Goal: Task Accomplishment & Management: Use online tool/utility

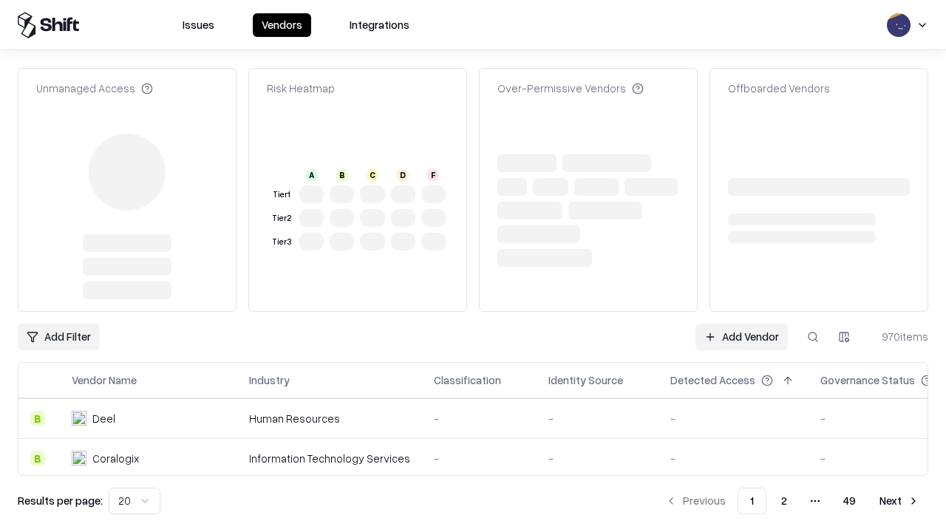
click at [742, 324] on link "Add Vendor" at bounding box center [742, 337] width 92 height 27
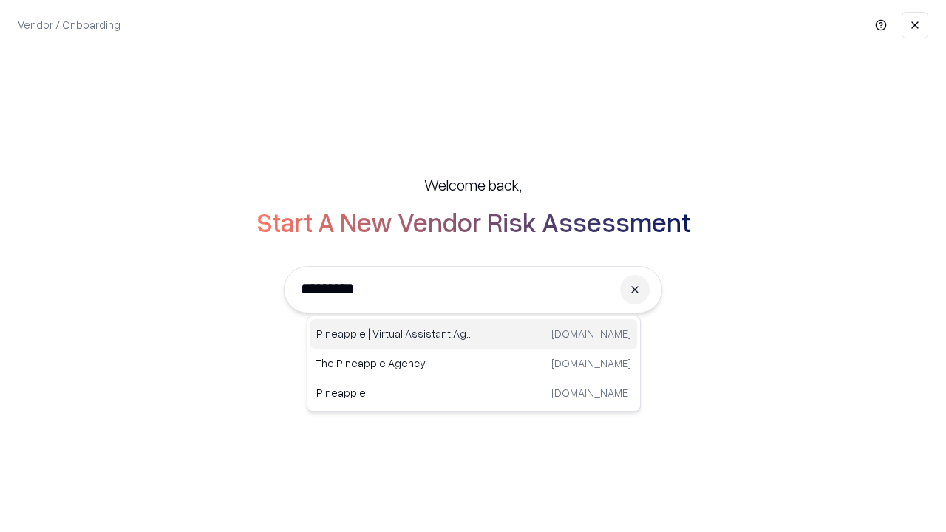
click at [474, 334] on div "Pineapple | Virtual Assistant Agency [DOMAIN_NAME]" at bounding box center [474, 334] width 327 height 30
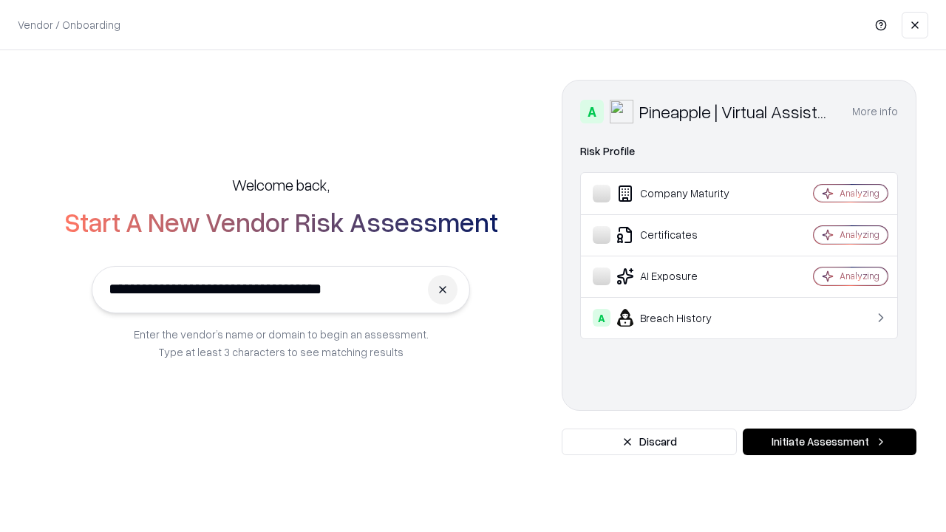
type input "**********"
click at [830, 442] on button "Initiate Assessment" at bounding box center [830, 442] width 174 height 27
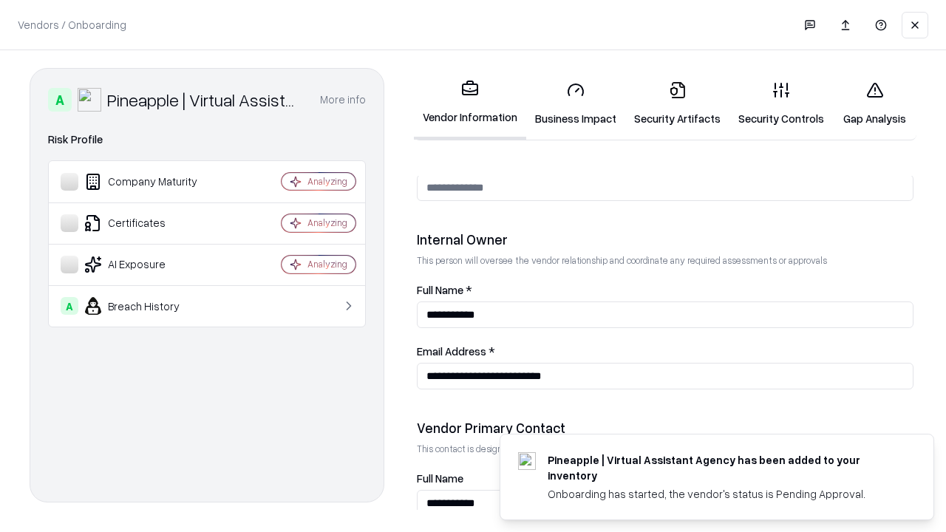
scroll to position [766, 0]
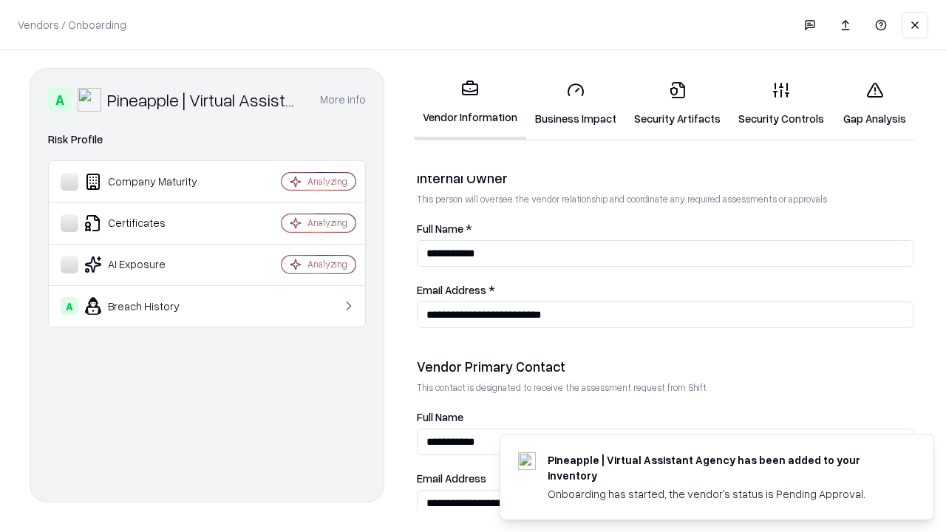
click at [576, 104] on link "Business Impact" at bounding box center [575, 103] width 99 height 69
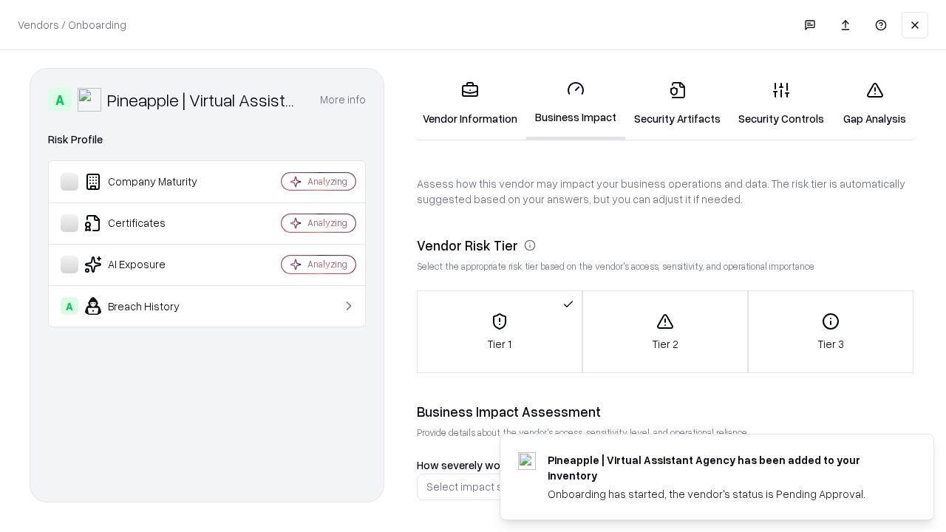
click at [677, 104] on link "Security Artifacts" at bounding box center [677, 103] width 104 height 69
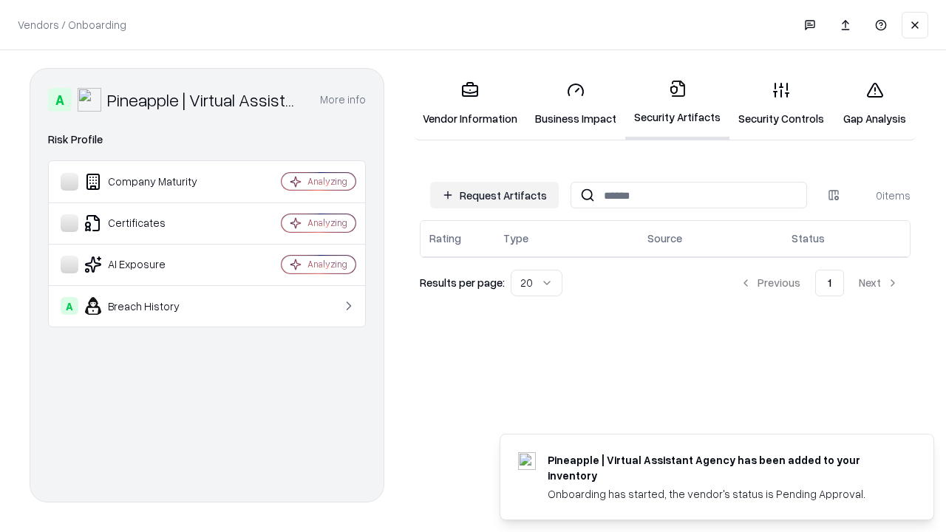
click at [495, 195] on button "Request Artifacts" at bounding box center [494, 195] width 129 height 27
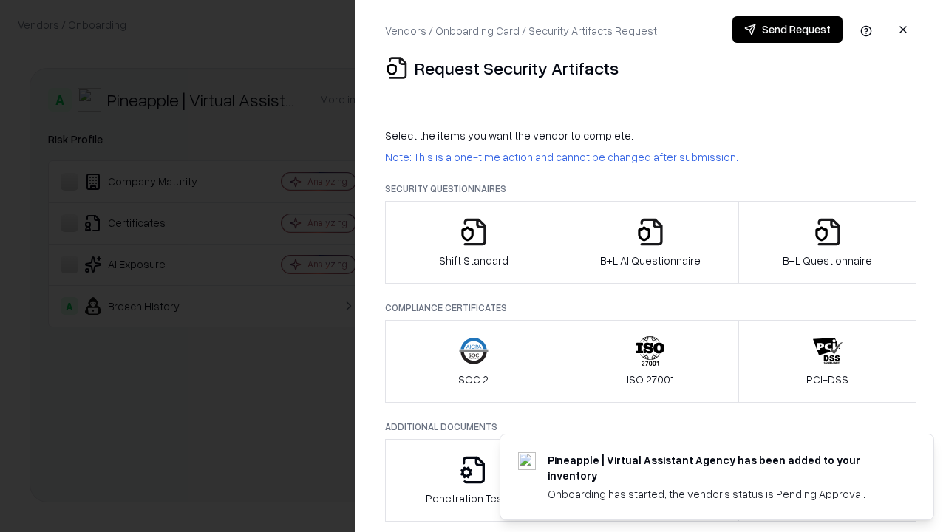
click at [473, 243] on icon "button" at bounding box center [474, 232] width 30 height 30
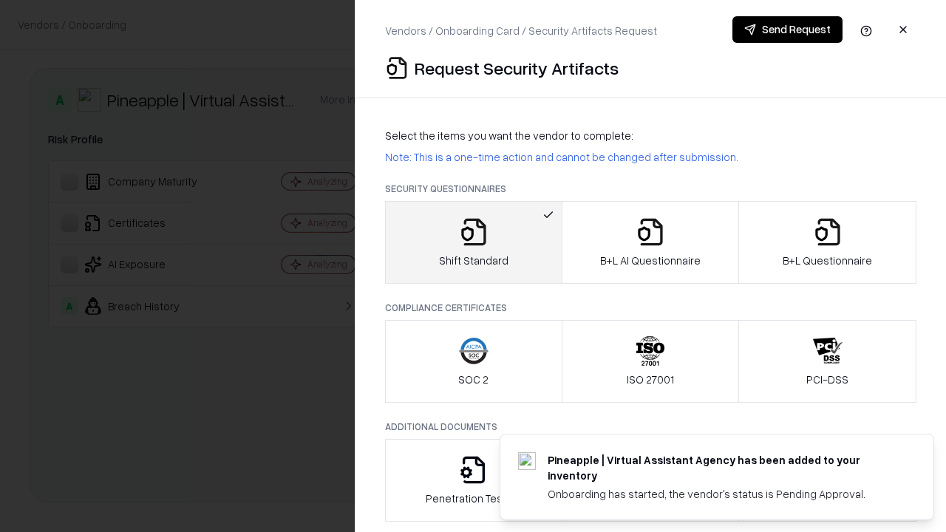
click at [787, 30] on button "Send Request" at bounding box center [788, 29] width 110 height 27
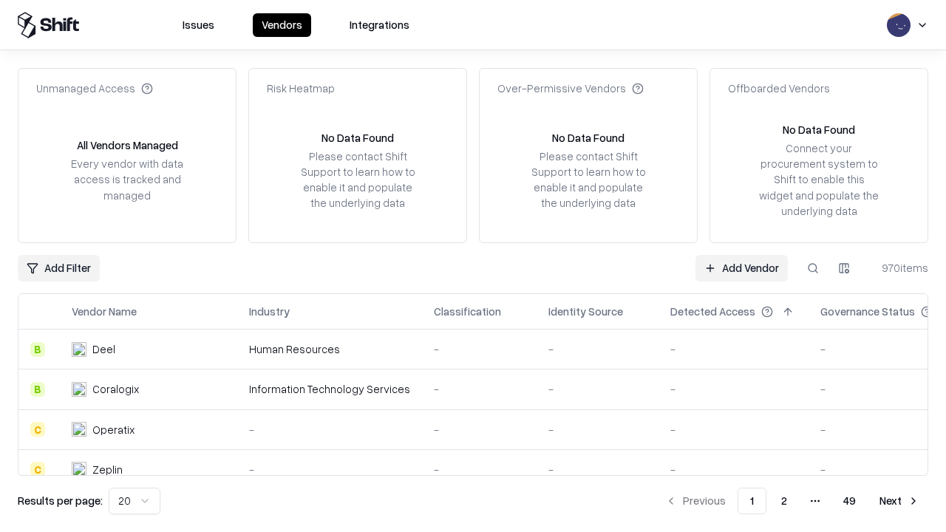
click at [813, 268] on button at bounding box center [813, 268] width 27 height 27
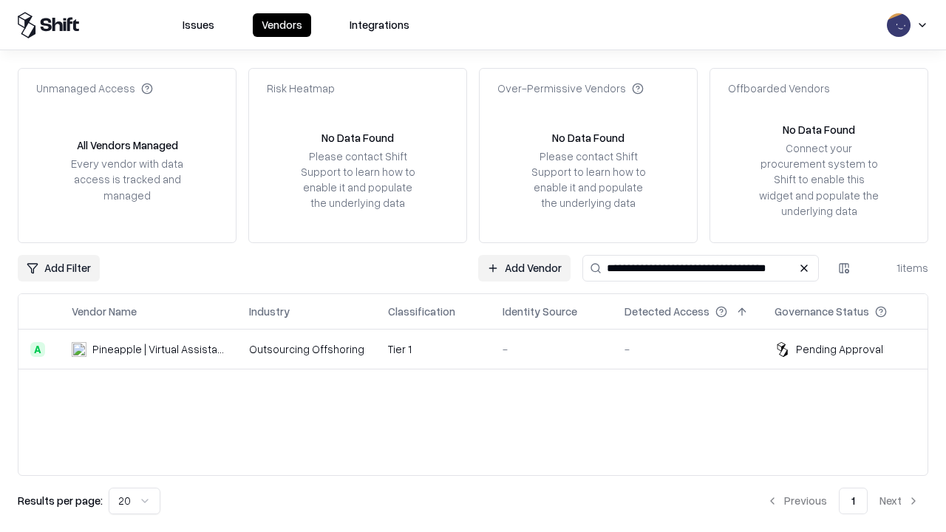
type input "**********"
click at [482, 349] on td "Tier 1" at bounding box center [433, 350] width 115 height 40
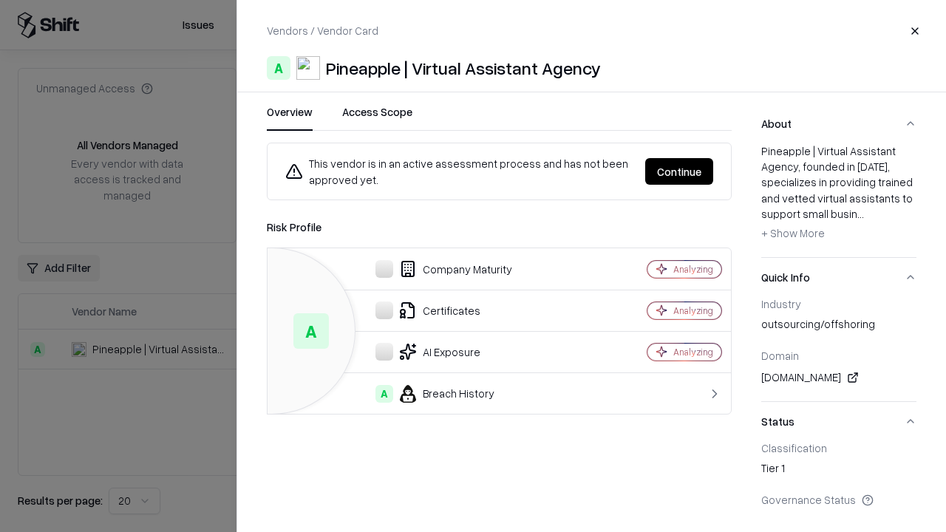
click at [679, 172] on button "Continue" at bounding box center [679, 171] width 68 height 27
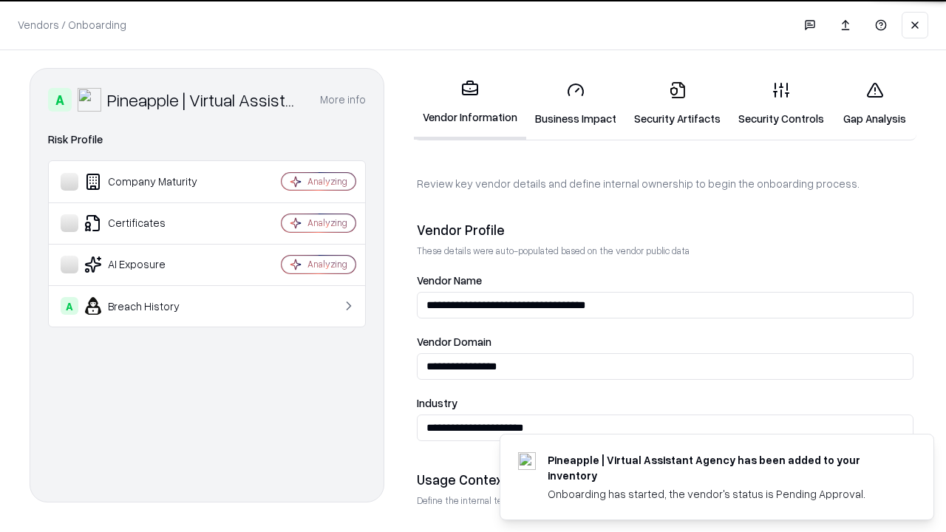
click at [677, 104] on link "Security Artifacts" at bounding box center [677, 103] width 104 height 69
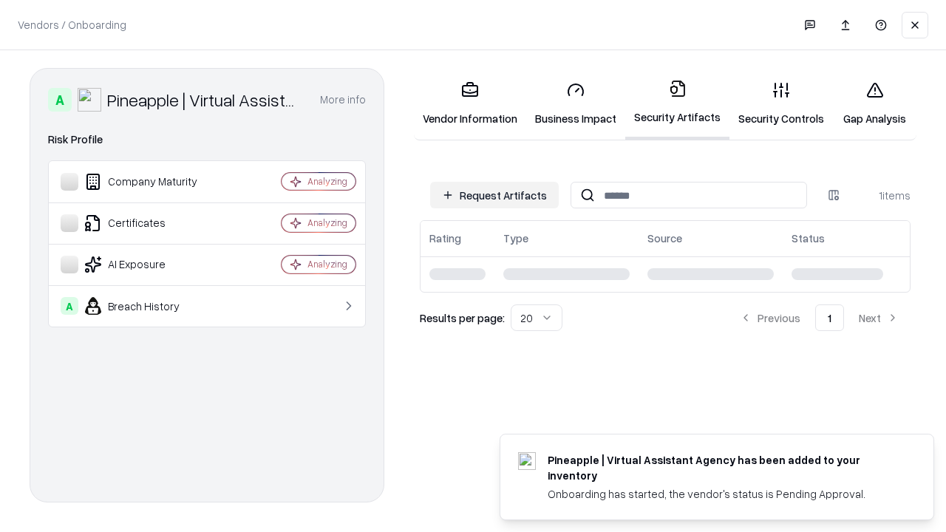
click at [875, 104] on link "Gap Analysis" at bounding box center [875, 103] width 84 height 69
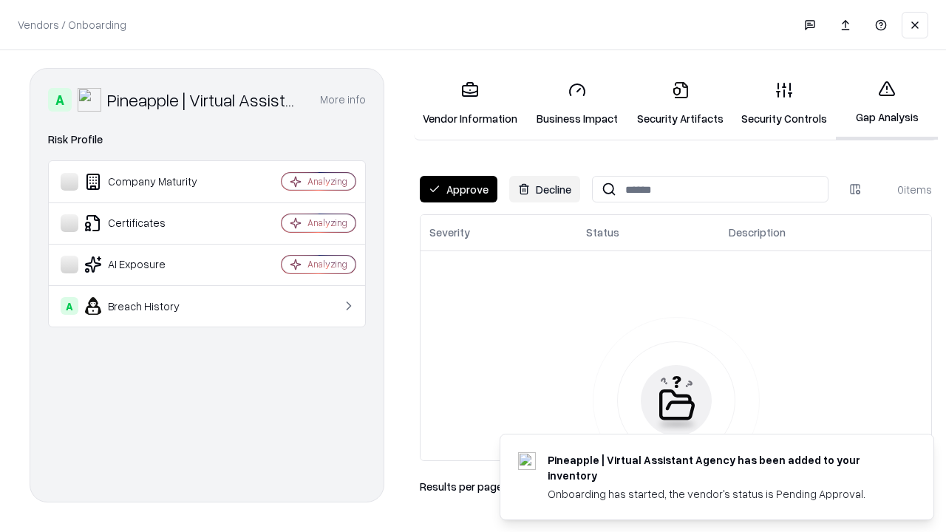
click at [458, 189] on button "Approve" at bounding box center [459, 189] width 78 height 27
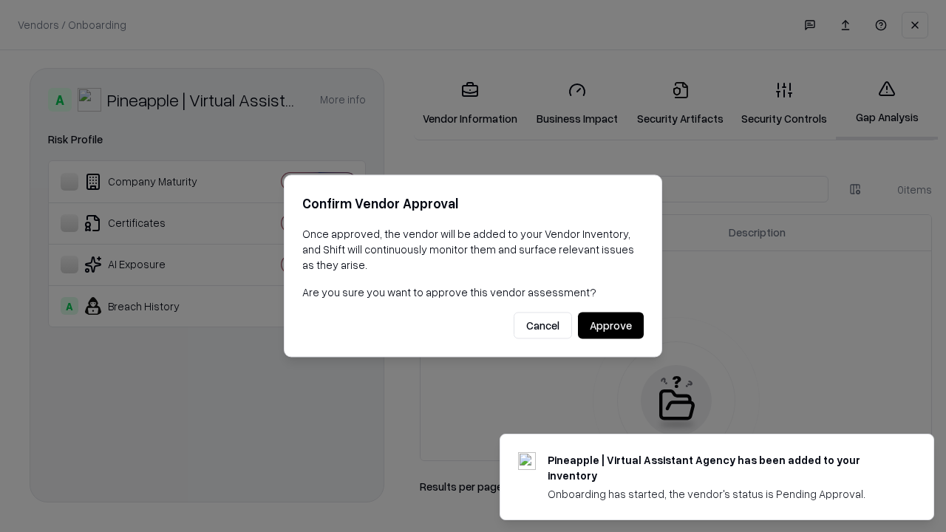
click at [611, 325] on button "Approve" at bounding box center [611, 326] width 66 height 27
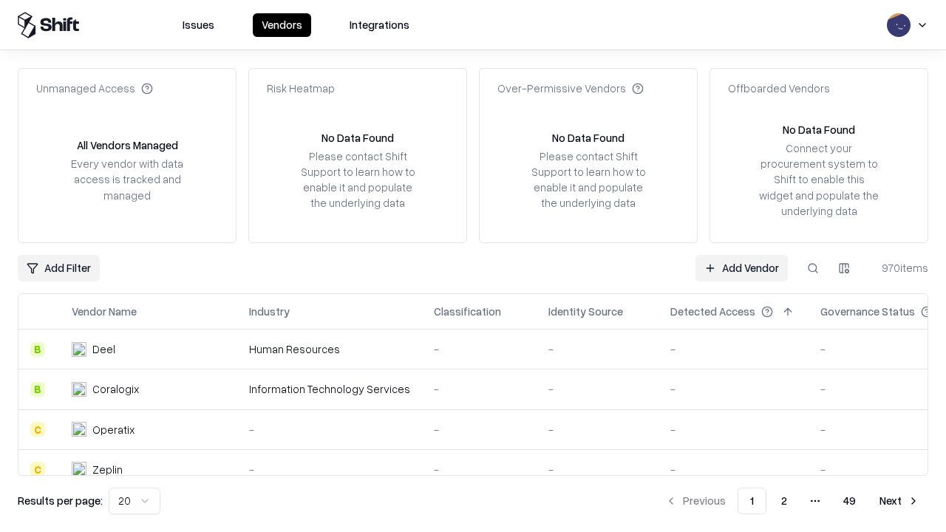
type input "**********"
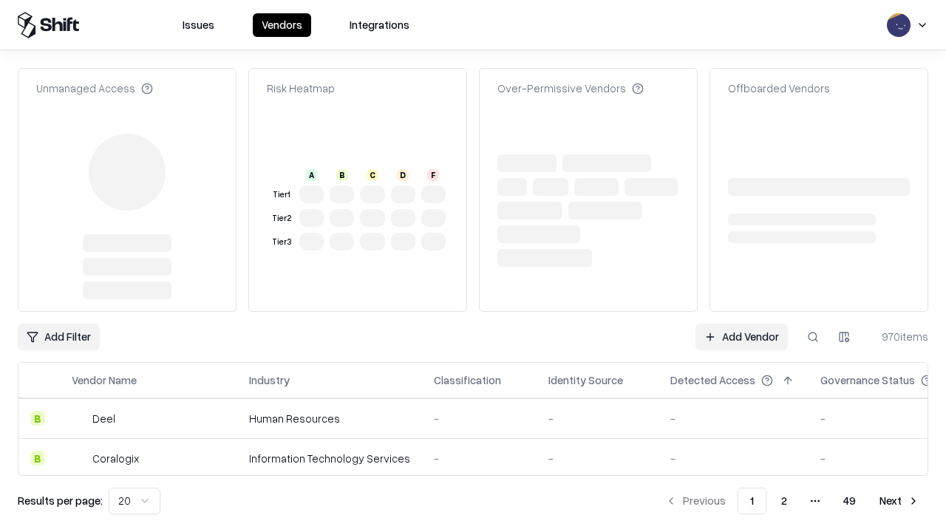
click at [742, 324] on link "Add Vendor" at bounding box center [742, 337] width 92 height 27
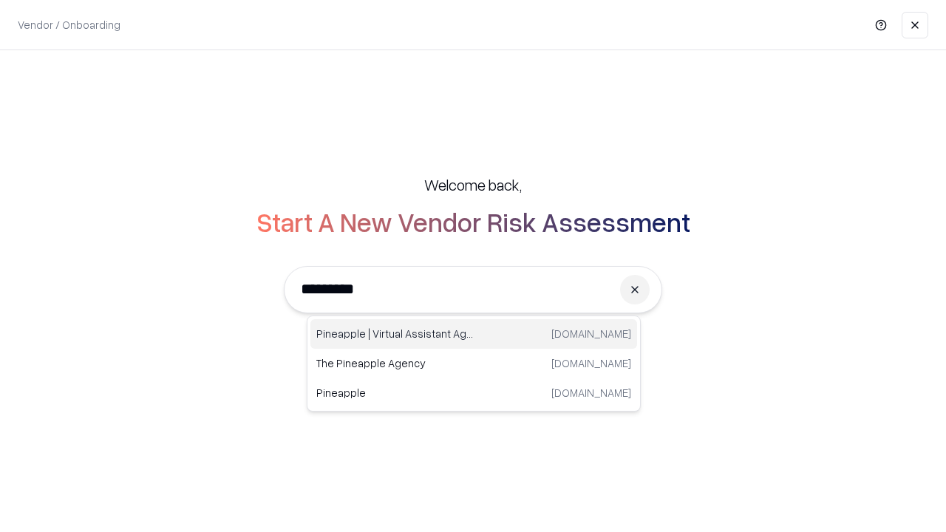
click at [474, 334] on div "Pineapple | Virtual Assistant Agency [DOMAIN_NAME]" at bounding box center [474, 334] width 327 height 30
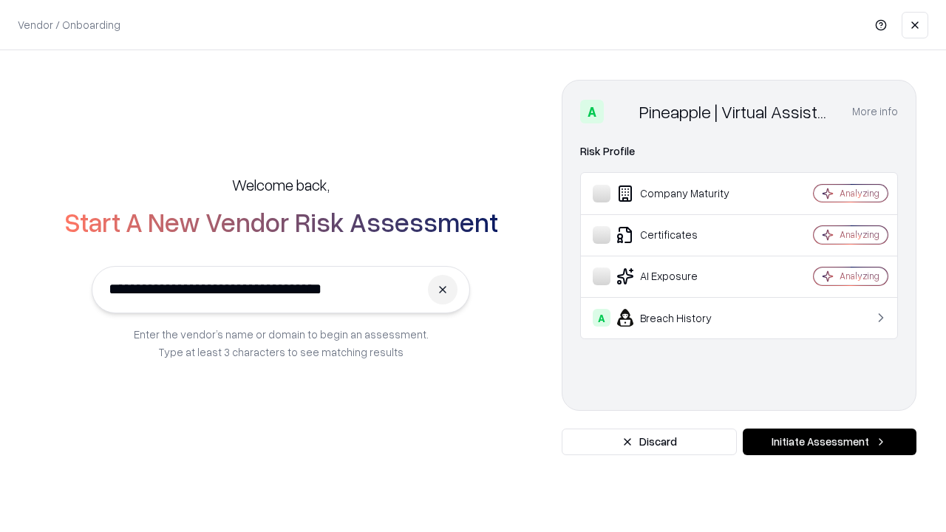
type input "**********"
click at [830, 442] on button "Initiate Assessment" at bounding box center [830, 442] width 174 height 27
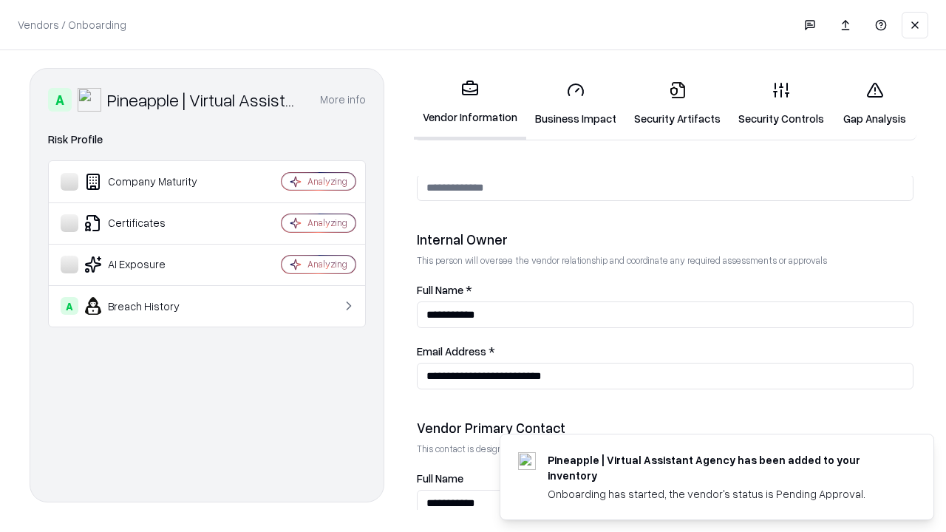
scroll to position [766, 0]
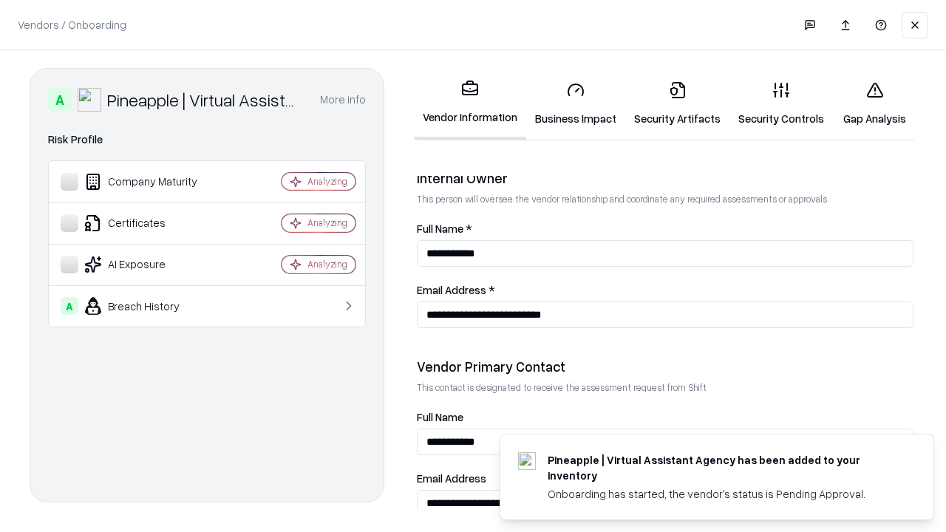
click at [875, 104] on link "Gap Analysis" at bounding box center [875, 103] width 84 height 69
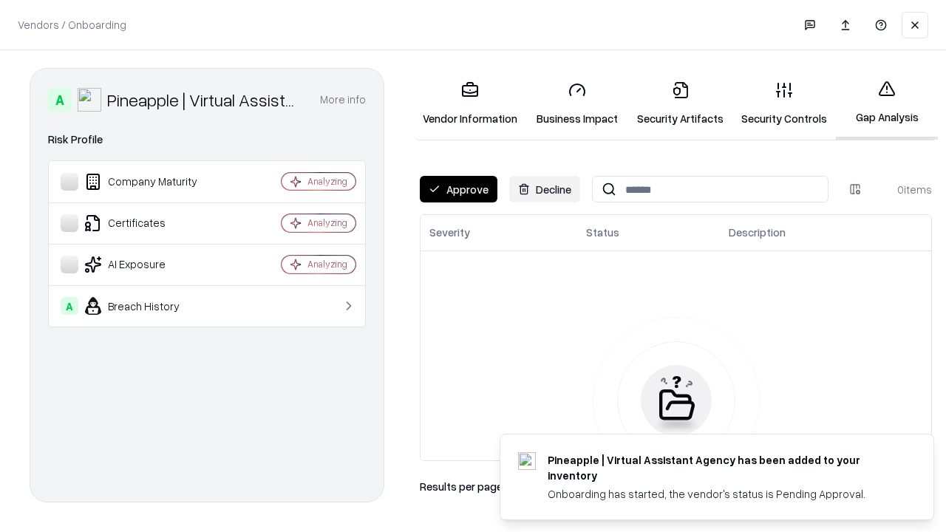
click at [458, 189] on button "Approve" at bounding box center [459, 189] width 78 height 27
